Goal: Find specific page/section: Find specific page/section

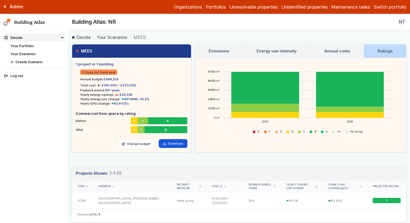
click at [386, 7] on button "Switch portfolio" at bounding box center [390, 7] width 33 height 7
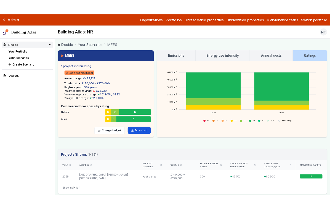
scroll to position [8, 0]
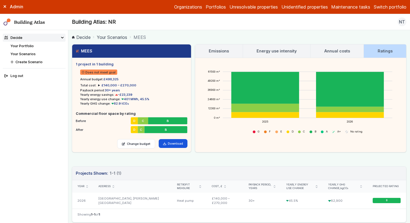
click at [0, 0] on button "GP surgeries" at bounding box center [0, 0] width 0 height 0
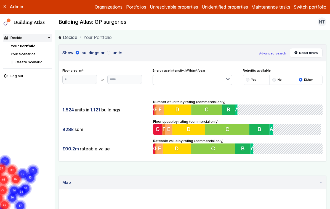
click at [93, 19] on h2 "Building Atlas: GP surgeries" at bounding box center [93, 22] width 68 height 7
click at [93, 111] on span "1,121" at bounding box center [95, 110] width 10 height 6
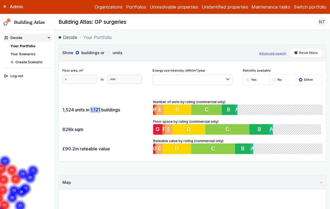
click at [268, 52] on button "Advanced search" at bounding box center [272, 53] width 27 height 4
click at [223, 39] on ol "Decide Your Portfolio" at bounding box center [193, 37] width 268 height 7
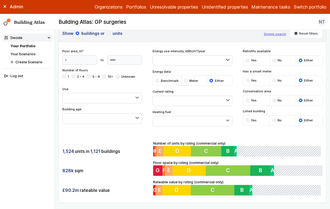
scroll to position [14, 0]
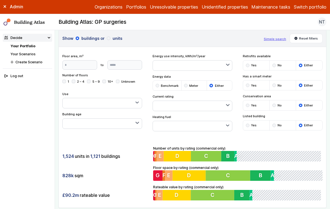
click at [110, 123] on button "button" at bounding box center [102, 124] width 79 height 10
click at [175, 101] on button "button" at bounding box center [192, 106] width 79 height 10
click at [209, 126] on button "button" at bounding box center [192, 126] width 79 height 10
click at [206, 69] on button "button" at bounding box center [192, 66] width 79 height 10
drag, startPoint x: 209, startPoint y: 45, endPoint x: 213, endPoint y: 54, distance: 9.2
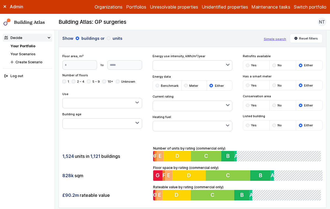
click at [209, 46] on header "Show buildings or units Simple search Reset filters" at bounding box center [193, 38] width 268 height 17
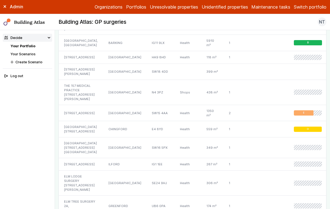
scroll to position [668, 0]
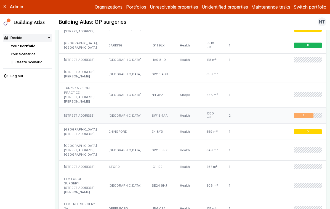
click at [105, 107] on div "[GEOGRAPHIC_DATA]" at bounding box center [124, 115] width 43 height 16
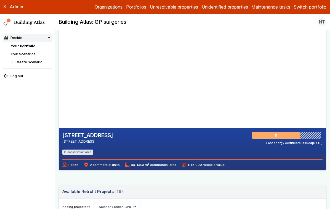
scroll to position [33, 0]
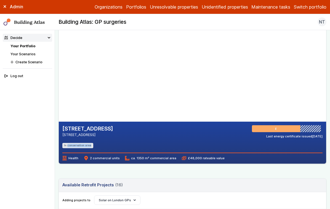
drag, startPoint x: 67, startPoint y: 146, endPoint x: 93, endPoint y: 145, distance: 25.4
click at [93, 145] on ul "In conservation area" at bounding box center [192, 145] width 261 height 5
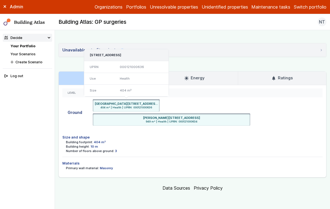
scroll to position [674, 0]
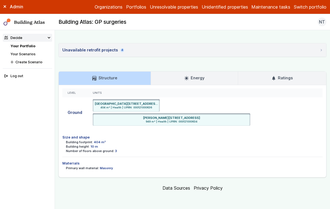
click at [215, 75] on link "Energy" at bounding box center [194, 78] width 87 height 13
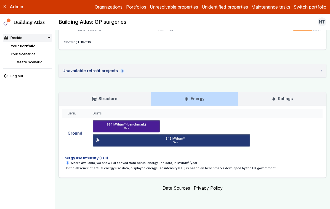
scroll to position [654, 0]
click at [290, 102] on link "Ratings" at bounding box center [282, 98] width 88 height 13
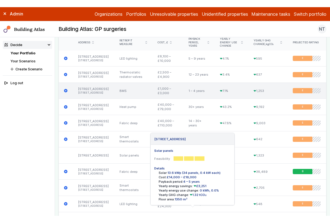
scroll to position [204, 0]
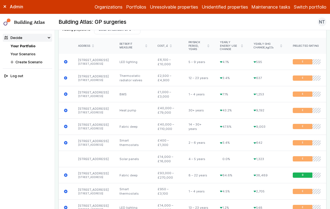
click at [29, 53] on link "Your Scenarios" at bounding box center [22, 54] width 25 height 4
